Goal: Task Accomplishment & Management: Use online tool/utility

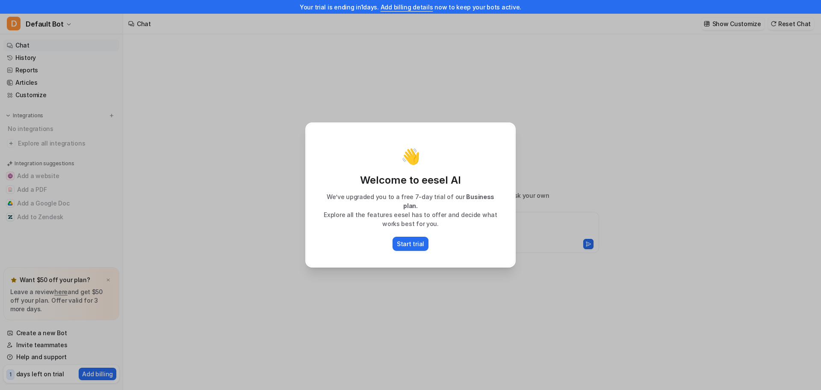
click at [637, 112] on div "👋 Welcome to eesel AI We’ve upgraded you to a free 7-day trial of our Business …" at bounding box center [410, 195] width 821 height 390
click at [611, 229] on div "👋 Welcome to eesel AI We’ve upgraded you to a free 7-day trial of our Business …" at bounding box center [410, 195] width 821 height 390
